Goal: Connect with others: Participate in discussion

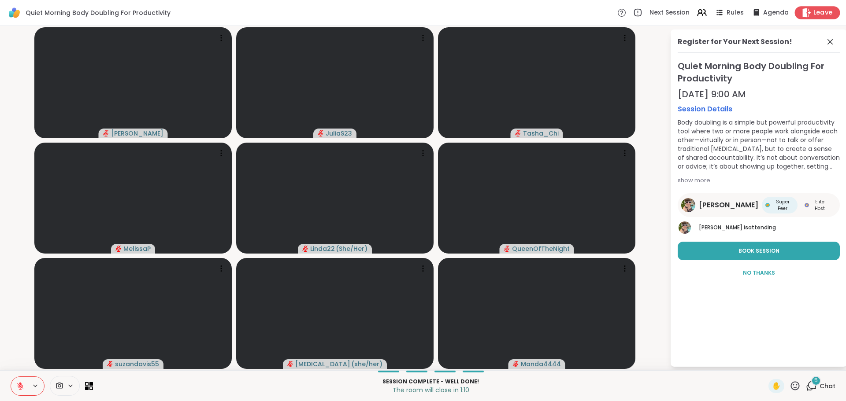
click at [813, 11] on span "Leave" at bounding box center [822, 12] width 19 height 9
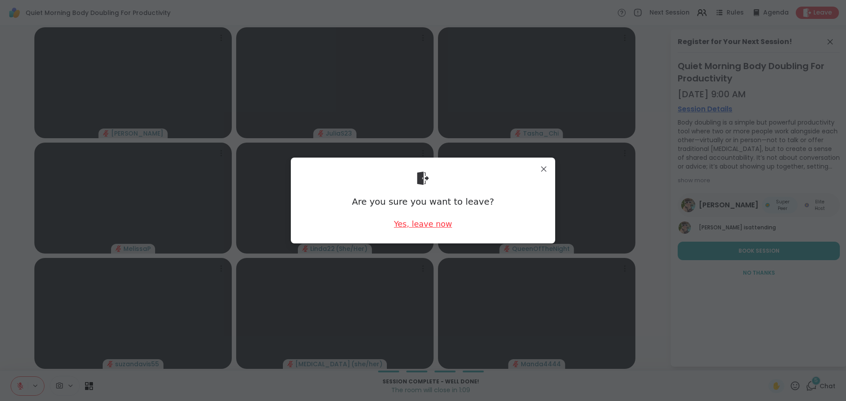
click at [437, 224] on div "Yes, leave now" at bounding box center [423, 223] width 58 height 11
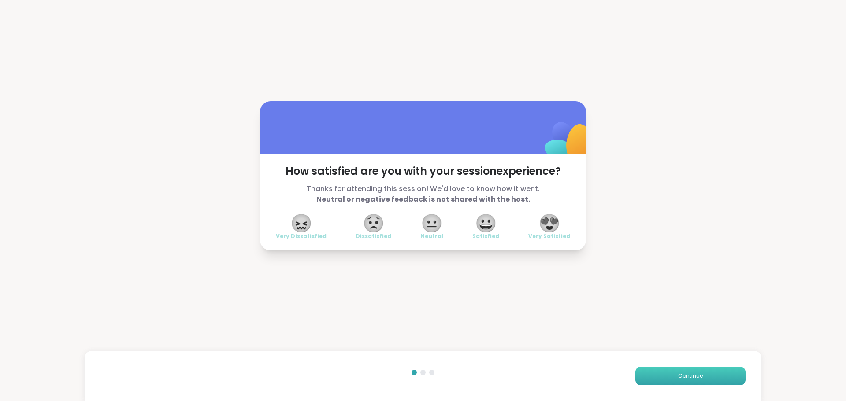
click at [688, 381] on button "Continue" at bounding box center [690, 376] width 110 height 18
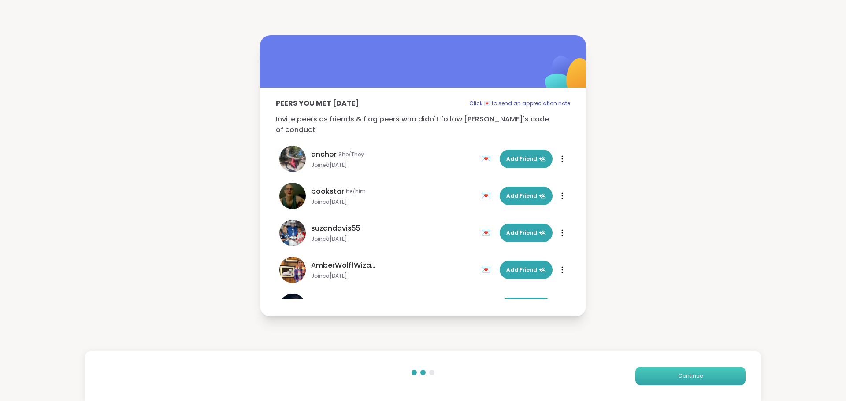
click at [688, 381] on button "Continue" at bounding box center [690, 376] width 110 height 18
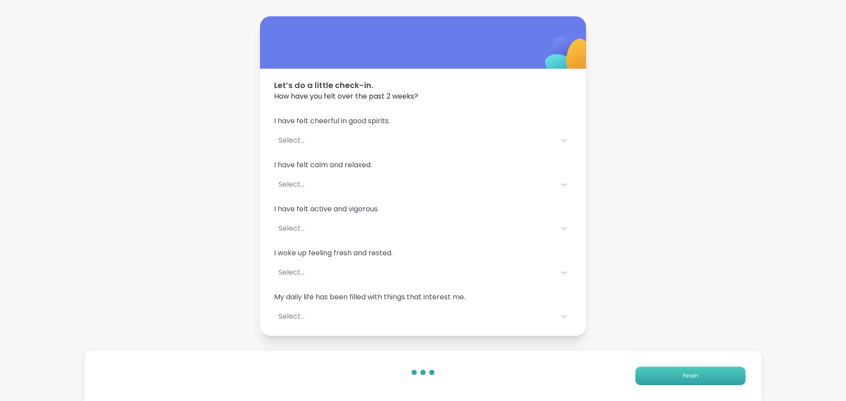
click at [688, 381] on button "Finish" at bounding box center [690, 376] width 110 height 18
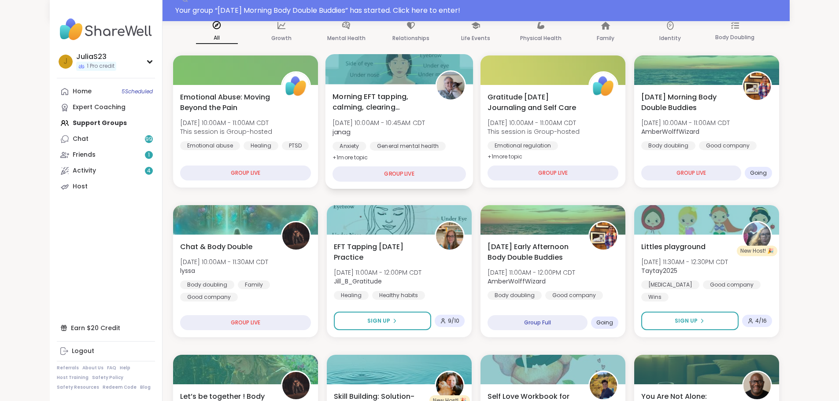
scroll to position [132, 0]
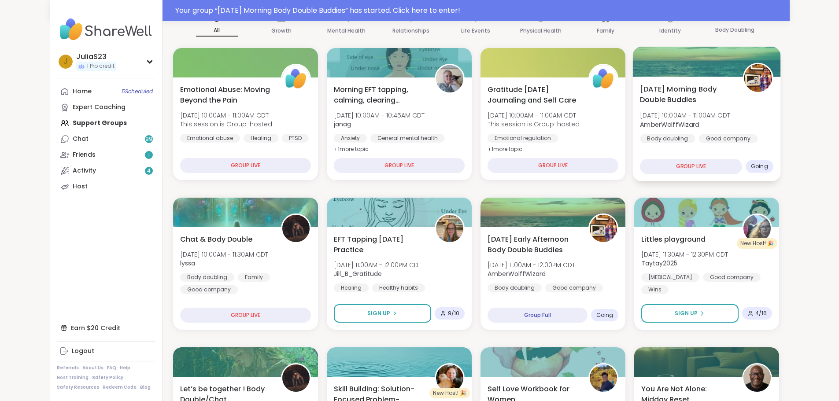
click at [769, 117] on div "Friday Morning Body Double Buddies Fri, Oct 10 | 10:00AM - 11:00AM CDT AmberWol…" at bounding box center [706, 120] width 133 height 72
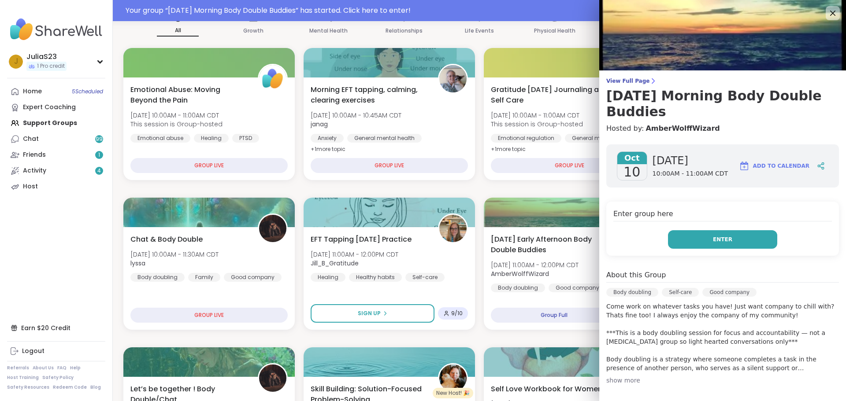
click at [731, 230] on button "Enter" at bounding box center [722, 239] width 109 height 18
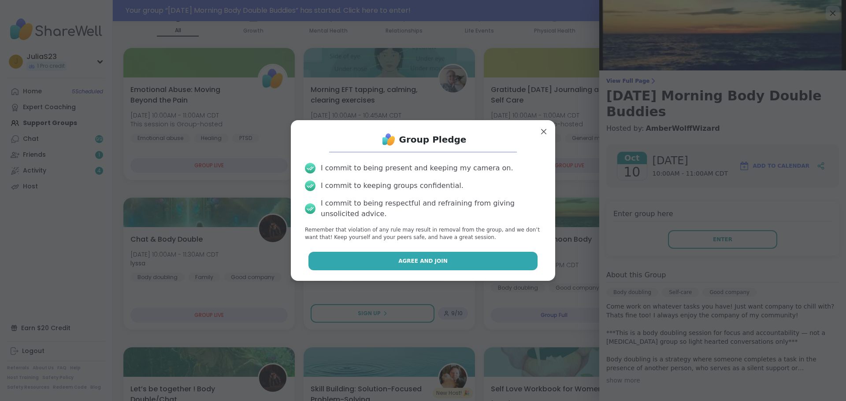
click at [457, 263] on button "Agree and Join" at bounding box center [422, 261] width 229 height 18
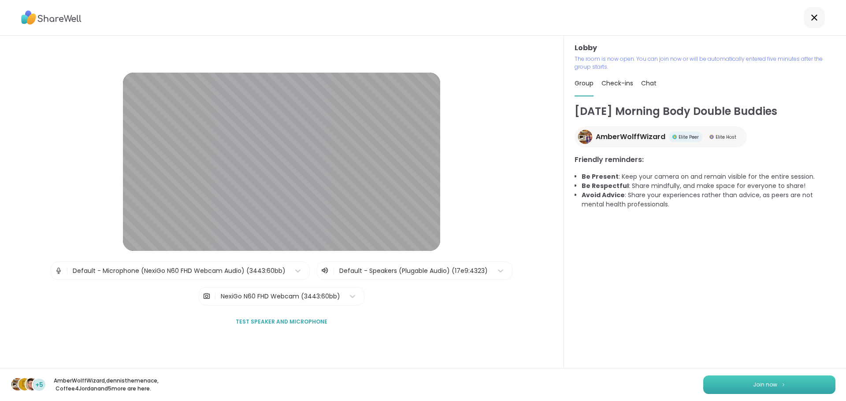
click at [758, 381] on span "Join now" at bounding box center [765, 385] width 24 height 8
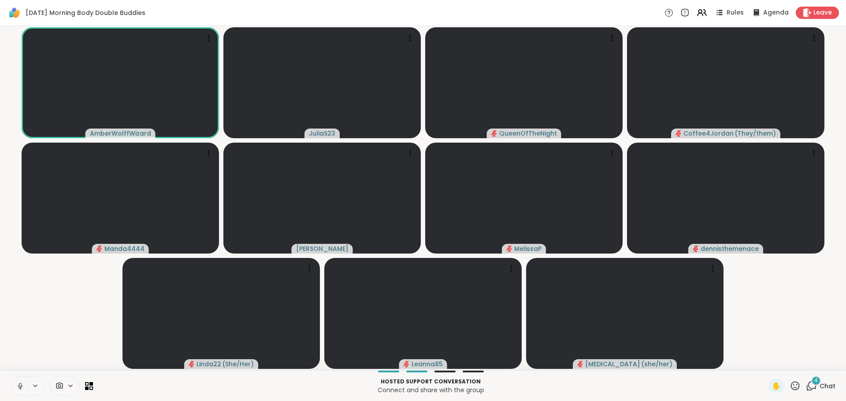
click at [20, 381] on button at bounding box center [19, 386] width 17 height 18
click at [748, 329] on video-player-container "AmberWolffWizard JuliaS23 QueenOfTheNight Coffee4Jordan ( They/them ) Manda4444…" at bounding box center [422, 198] width 835 height 337
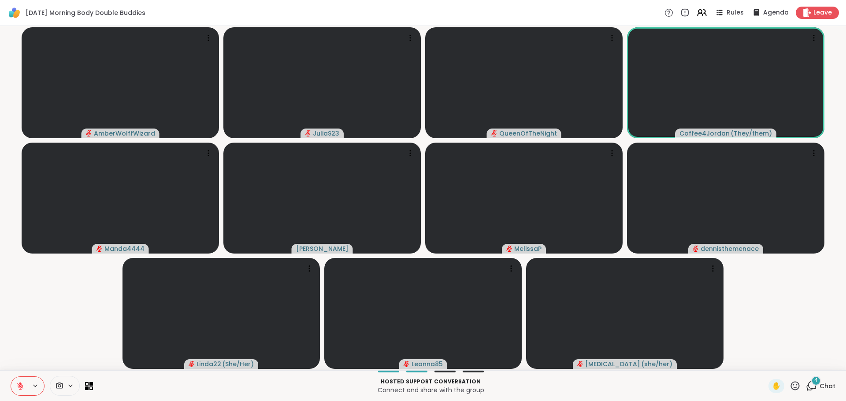
click at [56, 277] on video-player-container "AmberWolffWizard JuliaS23 QueenOfTheNight Coffee4Jordan ( They/them ) Manda4444…" at bounding box center [422, 198] width 835 height 337
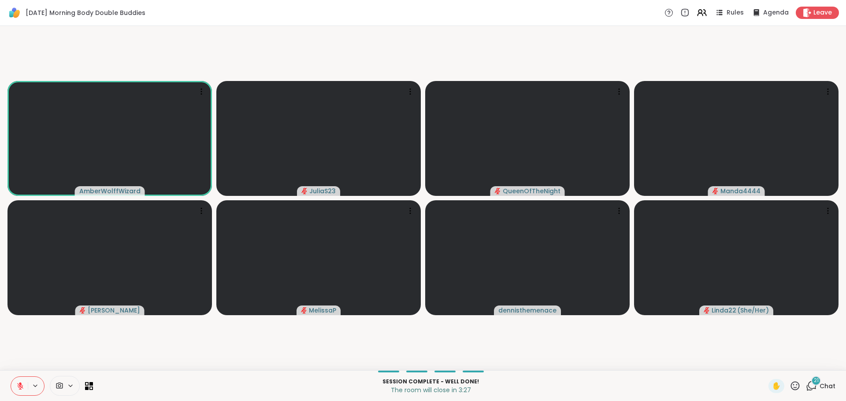
click at [773, 348] on video-player-container "AmberWolffWizard JuliaS23 QueenOfTheNight Manda4444 Adrienne_QueenOfTheDawn Mel…" at bounding box center [422, 198] width 835 height 337
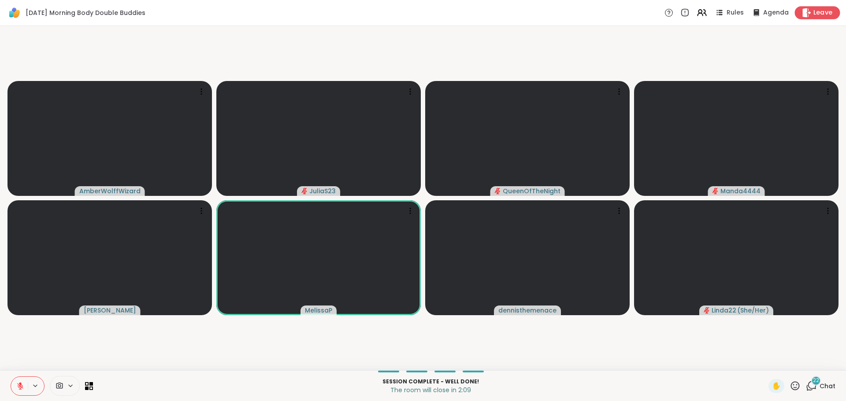
click at [818, 9] on span "Leave" at bounding box center [822, 12] width 19 height 9
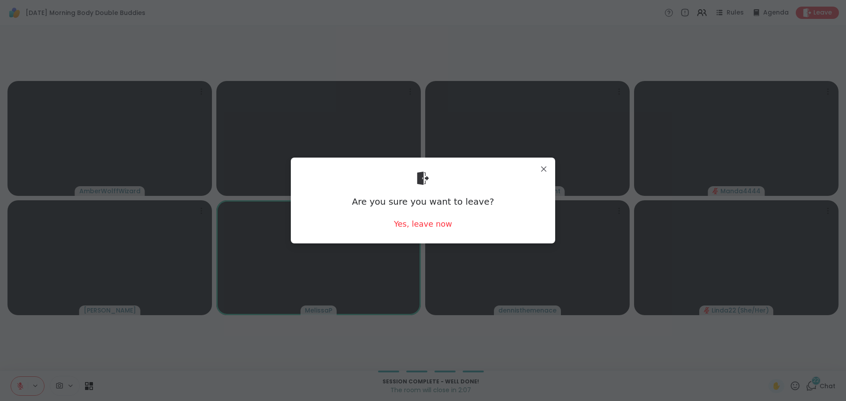
drag, startPoint x: 415, startPoint y: 222, endPoint x: 417, endPoint y: 202, distance: 19.9
click at [415, 217] on div "Are you sure you want to leave? Yes, leave now" at bounding box center [423, 201] width 250 height 72
click at [429, 224] on div "Yes, leave now" at bounding box center [423, 223] width 58 height 11
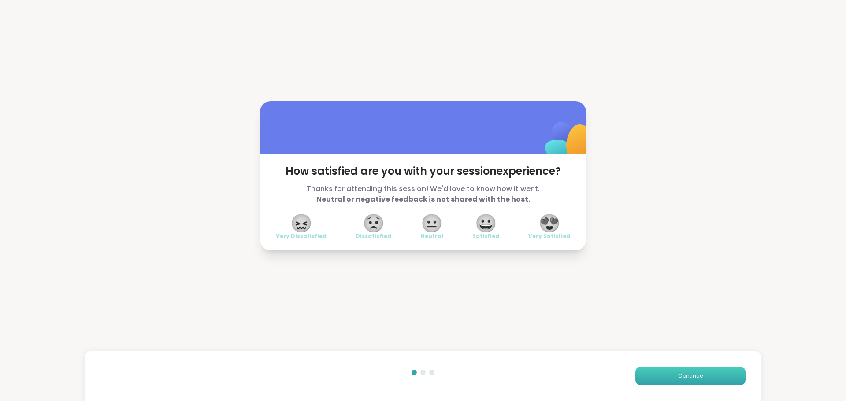
click at [676, 370] on button "Continue" at bounding box center [690, 376] width 110 height 18
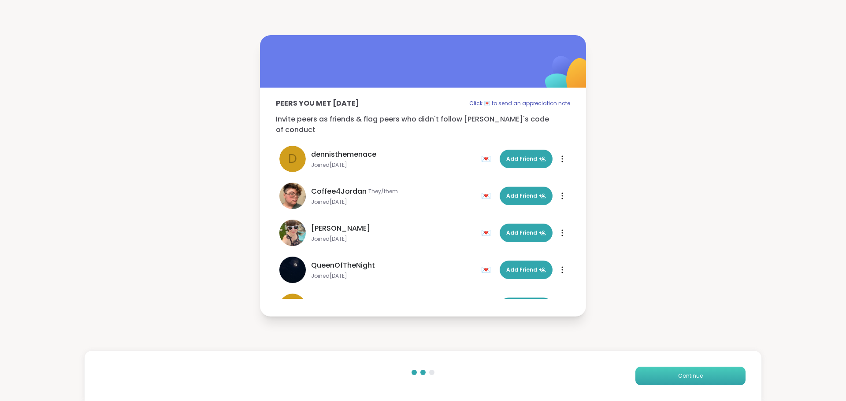
click at [676, 370] on button "Continue" at bounding box center [690, 376] width 110 height 18
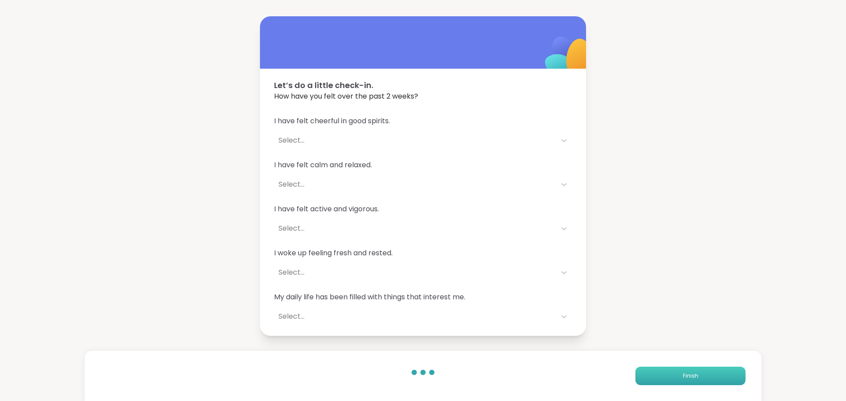
click at [676, 370] on button "Finish" at bounding box center [690, 376] width 110 height 18
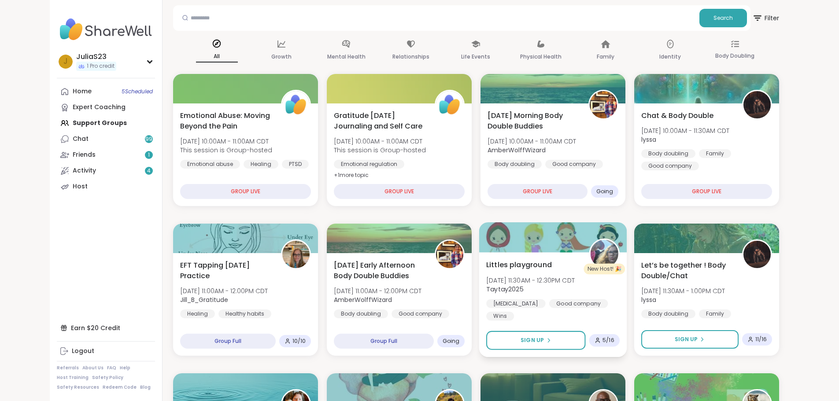
scroll to position [132, 0]
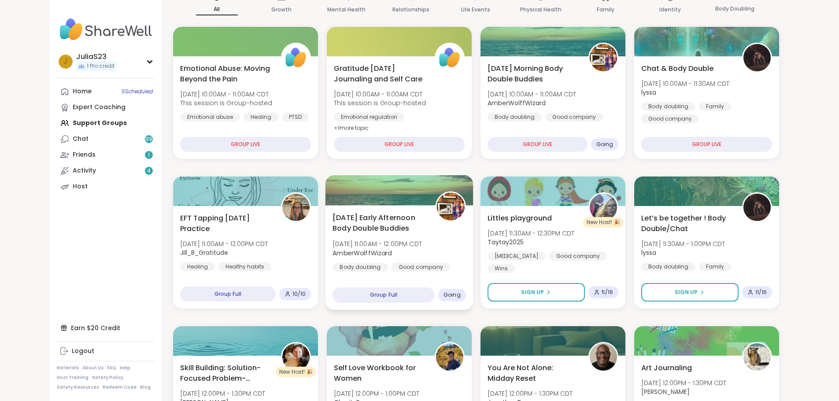
click at [426, 246] on div "Friday Early Afternoon Body Double Buddies Fri, Oct 10 | 11:00AM - 12:00PM CDT …" at bounding box center [399, 248] width 133 height 72
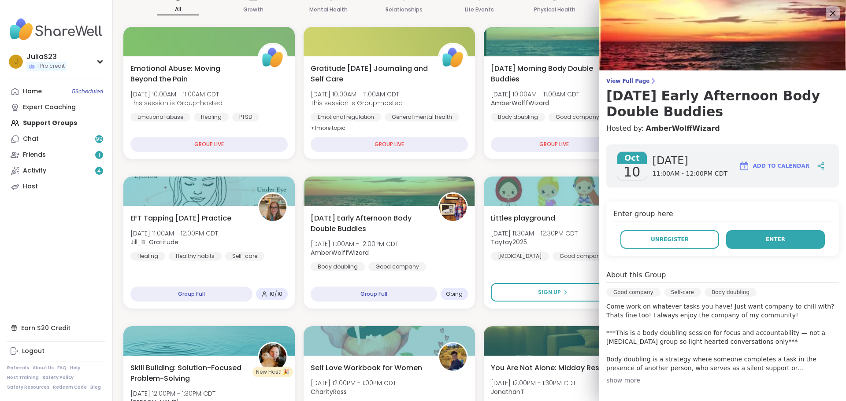
click at [732, 238] on button "Enter" at bounding box center [775, 239] width 99 height 18
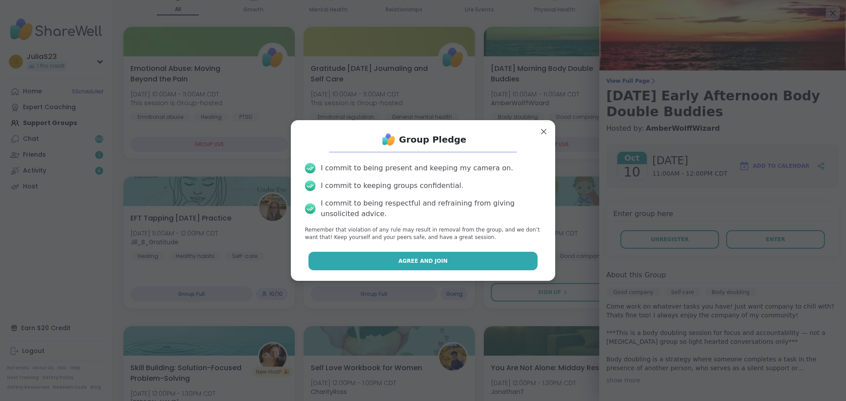
click at [438, 265] on button "Agree and Join" at bounding box center [422, 261] width 229 height 18
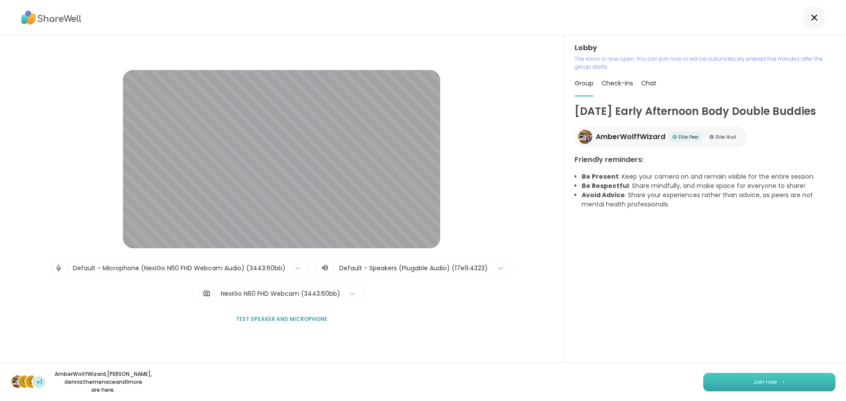
click at [771, 385] on button "Join now" at bounding box center [769, 382] width 132 height 18
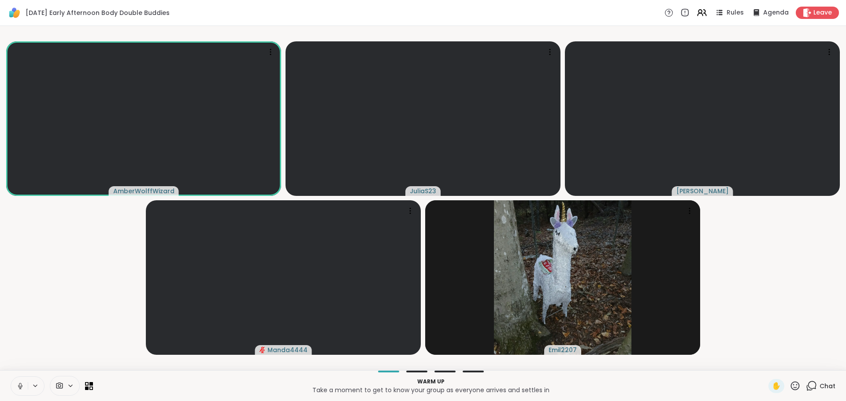
click at [27, 389] on button at bounding box center [19, 386] width 17 height 18
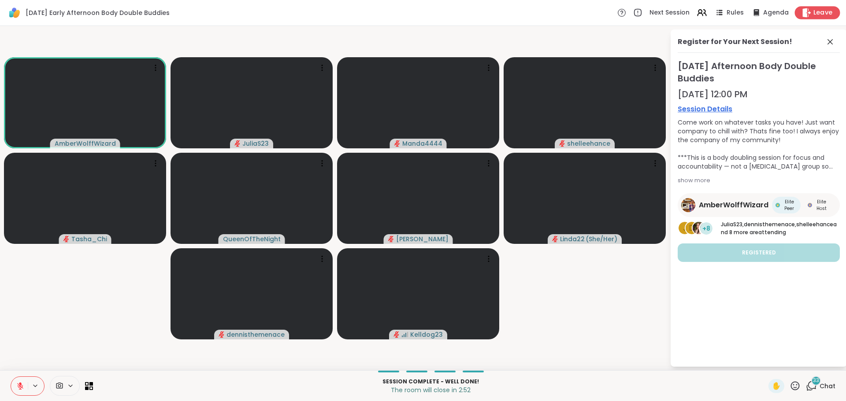
click at [803, 13] on icon at bounding box center [807, 12] width 8 height 9
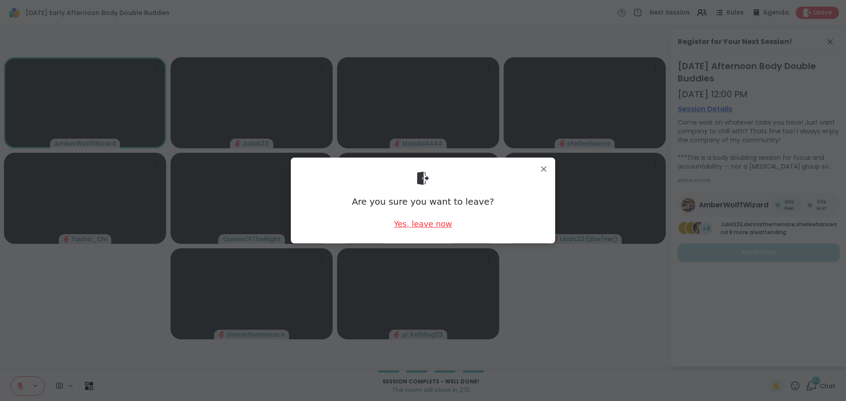
click at [437, 229] on div "Yes, leave now" at bounding box center [423, 223] width 58 height 11
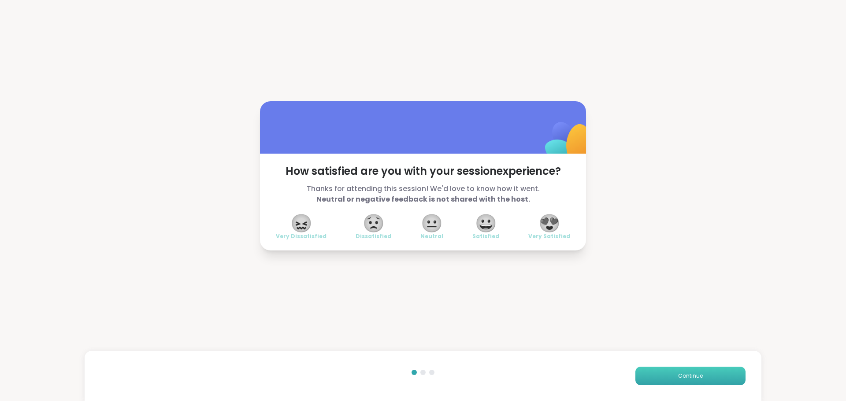
click at [665, 373] on button "Continue" at bounding box center [690, 376] width 110 height 18
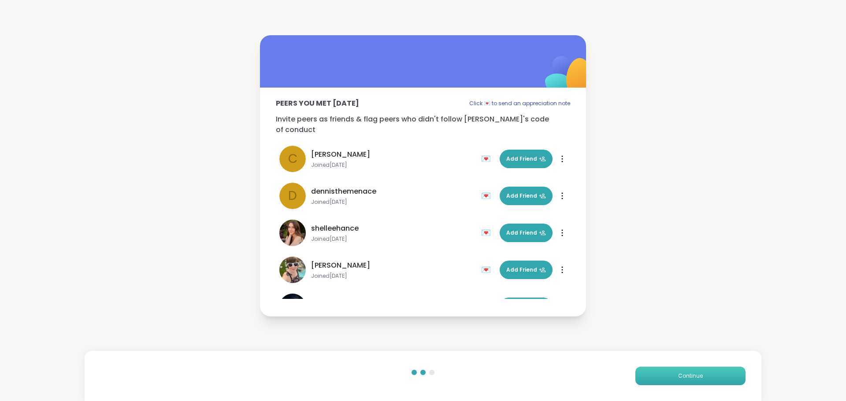
click at [664, 374] on button "Continue" at bounding box center [690, 376] width 110 height 18
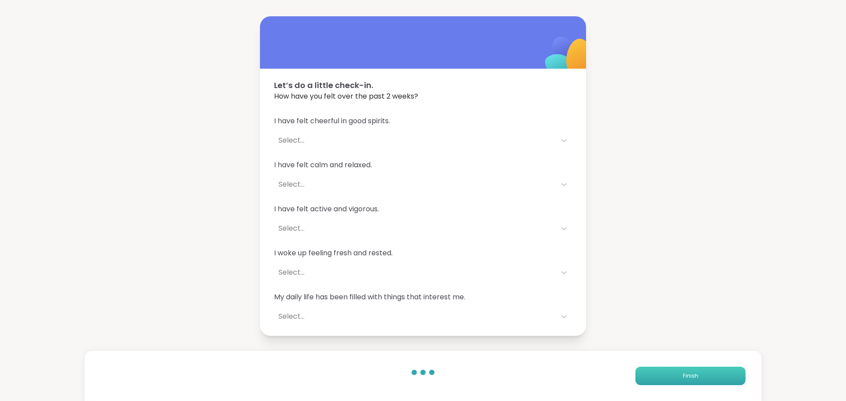
click at [663, 375] on button "Finish" at bounding box center [690, 376] width 110 height 18
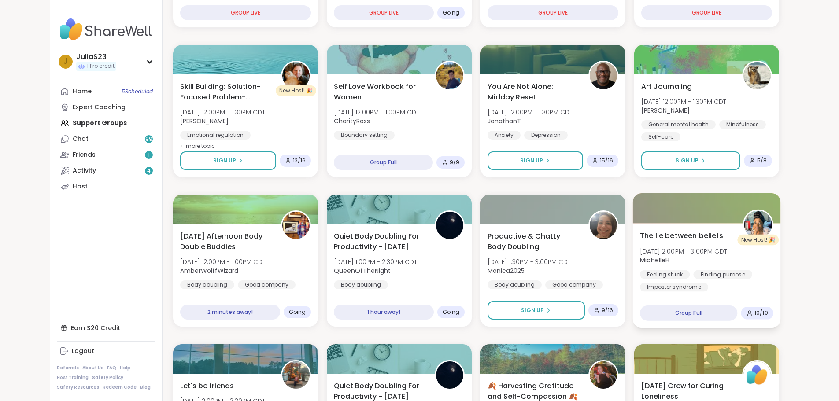
scroll to position [264, 0]
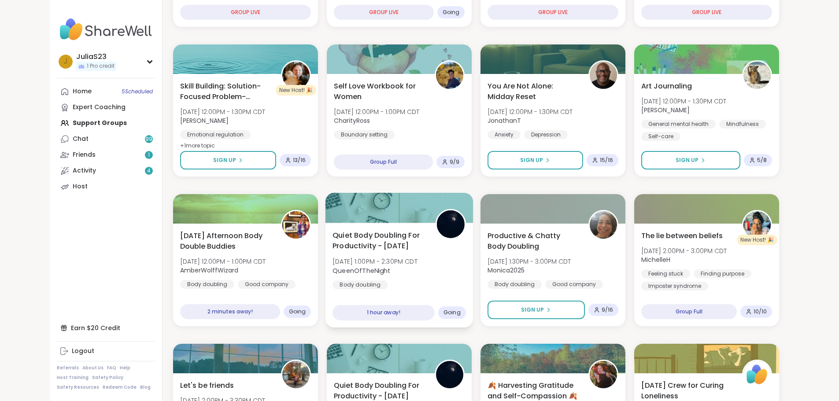
click at [438, 283] on div "Quiet Body Doubling For Productivity - Friday Fri, Oct 10 | 1:00PM - 2:30PM CDT…" at bounding box center [399, 259] width 133 height 59
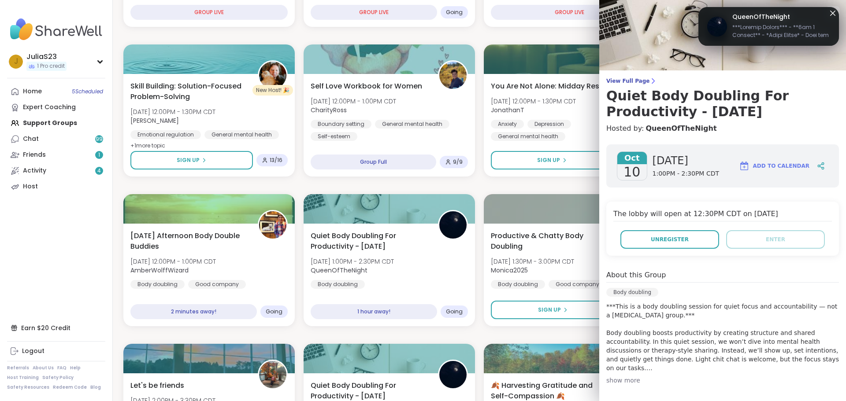
click at [827, 13] on icon at bounding box center [832, 13] width 11 height 11
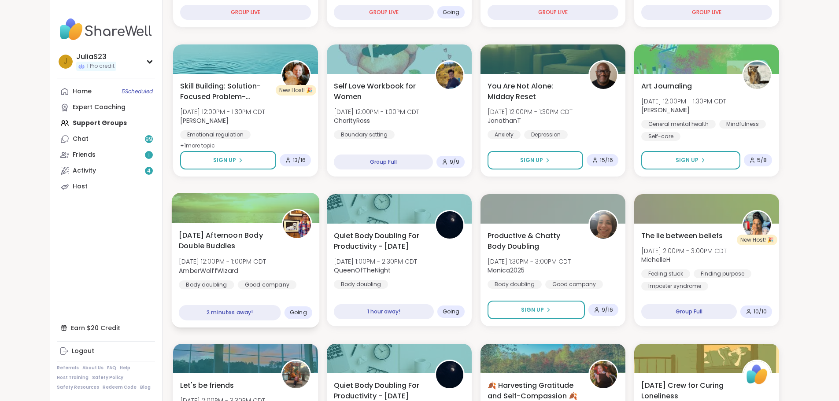
click at [252, 259] on div "Friday Afternoon Body Double Buddies Fri, Oct 10 | 12:00PM - 1:00PM CDT AmberWo…" at bounding box center [245, 266] width 133 height 72
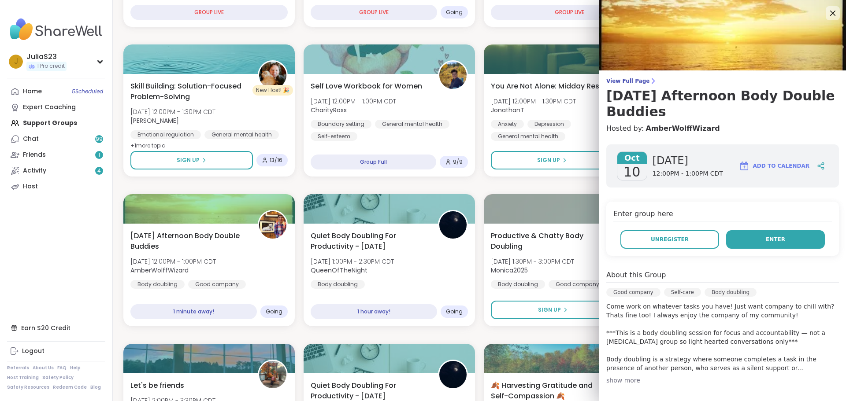
click at [750, 237] on button "Enter" at bounding box center [775, 239] width 99 height 18
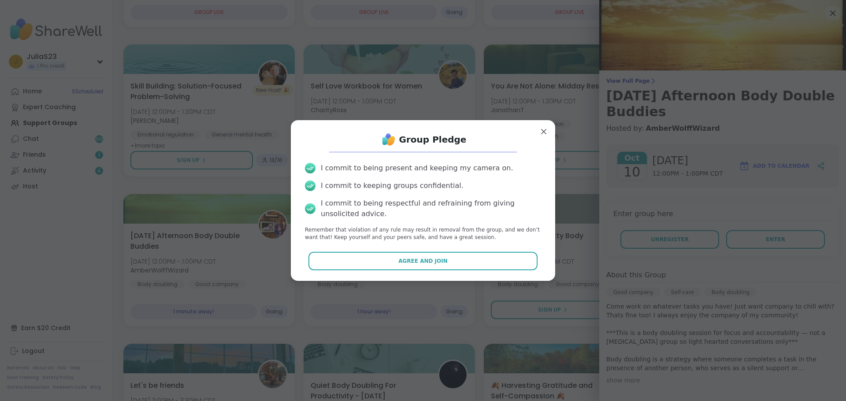
click at [477, 264] on button "Agree and Join" at bounding box center [422, 261] width 229 height 18
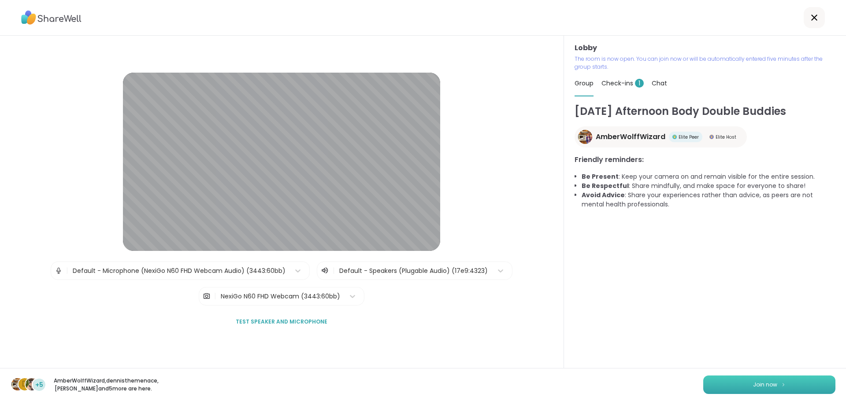
click at [755, 383] on button "Join now" at bounding box center [769, 385] width 132 height 18
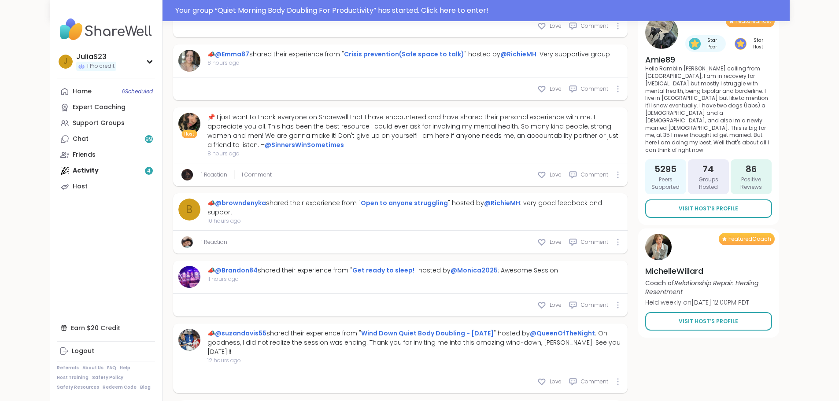
type textarea "*"
